Goal: Task Accomplishment & Management: Use online tool/utility

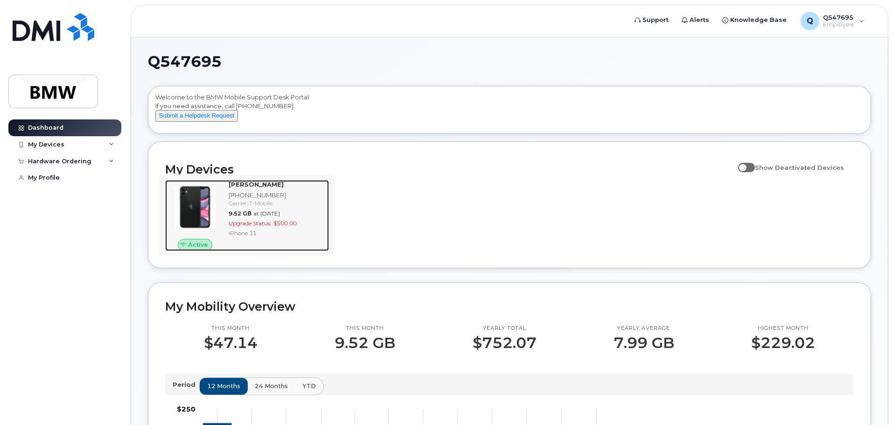
click at [261, 227] on span "Upgrade Status:" at bounding box center [250, 223] width 43 height 7
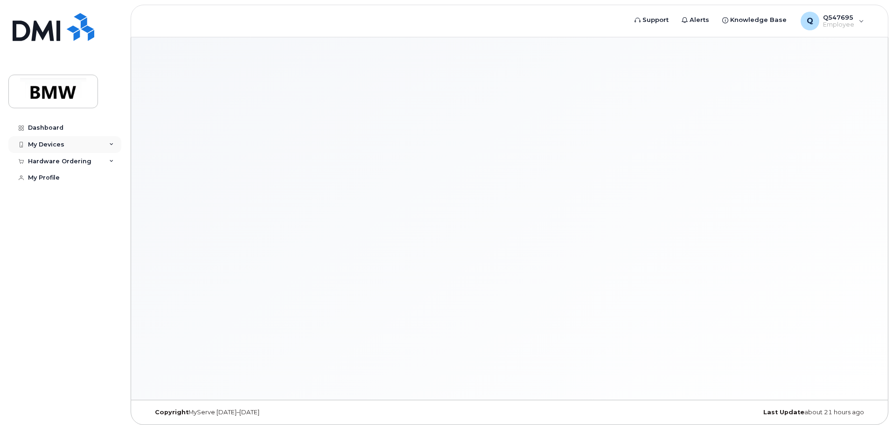
click at [56, 145] on div "My Devices" at bounding box center [46, 144] width 36 height 7
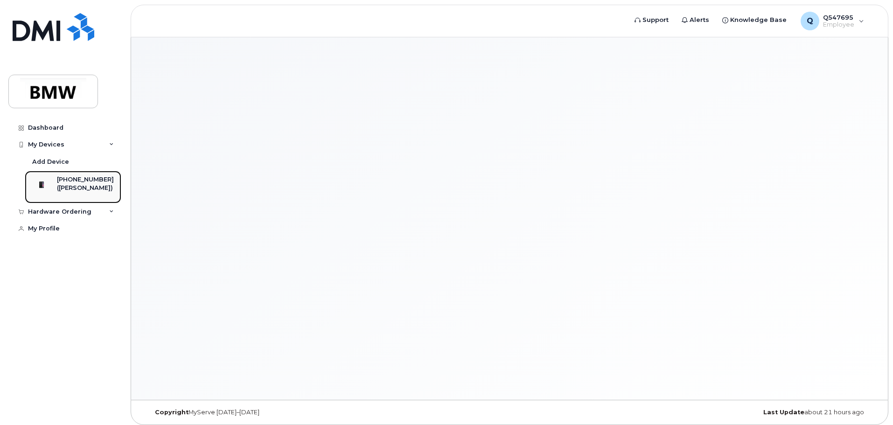
click at [83, 184] on div "([PERSON_NAME])" at bounding box center [85, 188] width 57 height 8
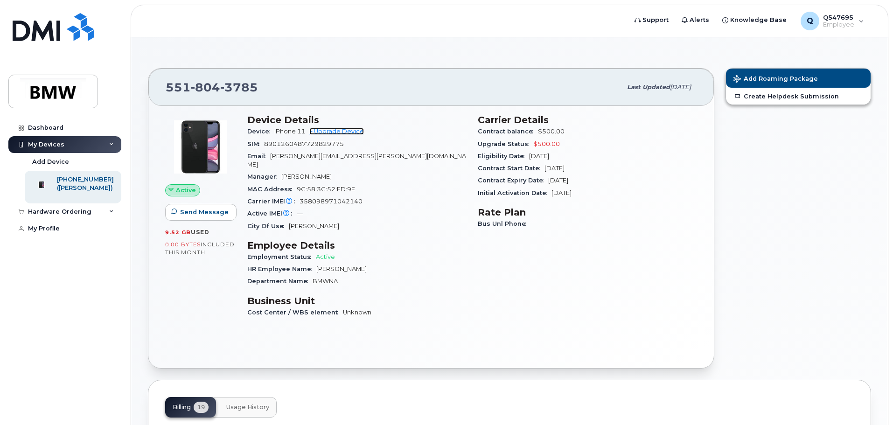
click at [348, 132] on link "+ Upgrade Device" at bounding box center [336, 131] width 55 height 7
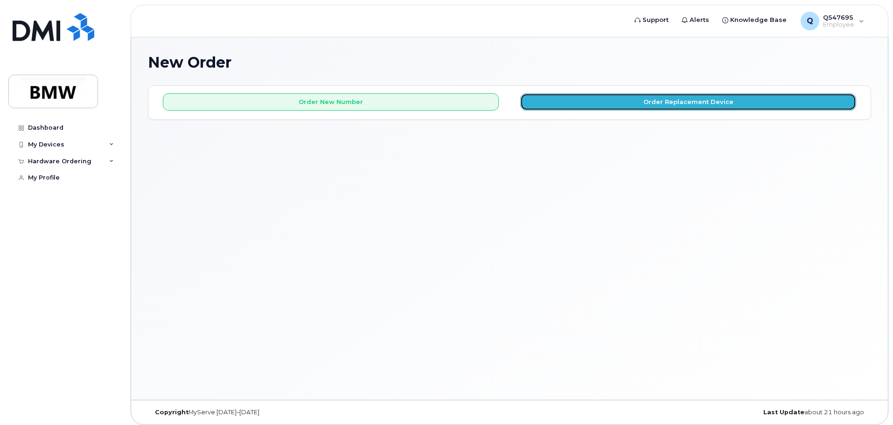
click at [633, 103] on button "Order Replacement Device" at bounding box center [688, 101] width 336 height 17
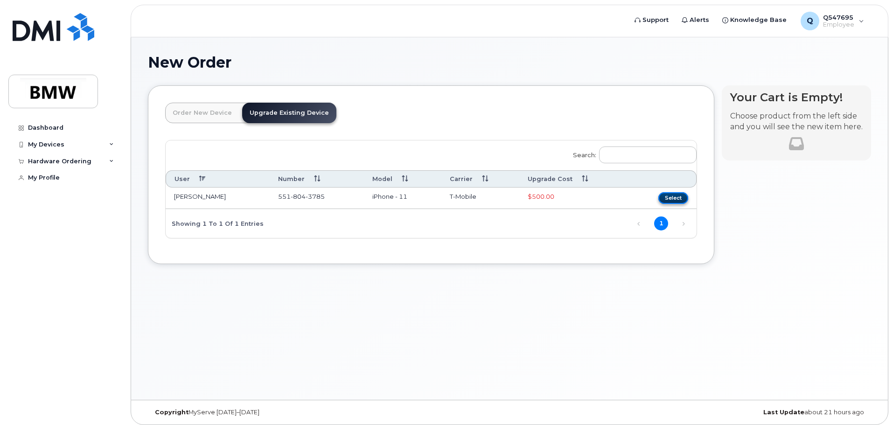
click at [681, 197] on button "Select" at bounding box center [673, 198] width 30 height 12
